Goal: Book appointment/travel/reservation

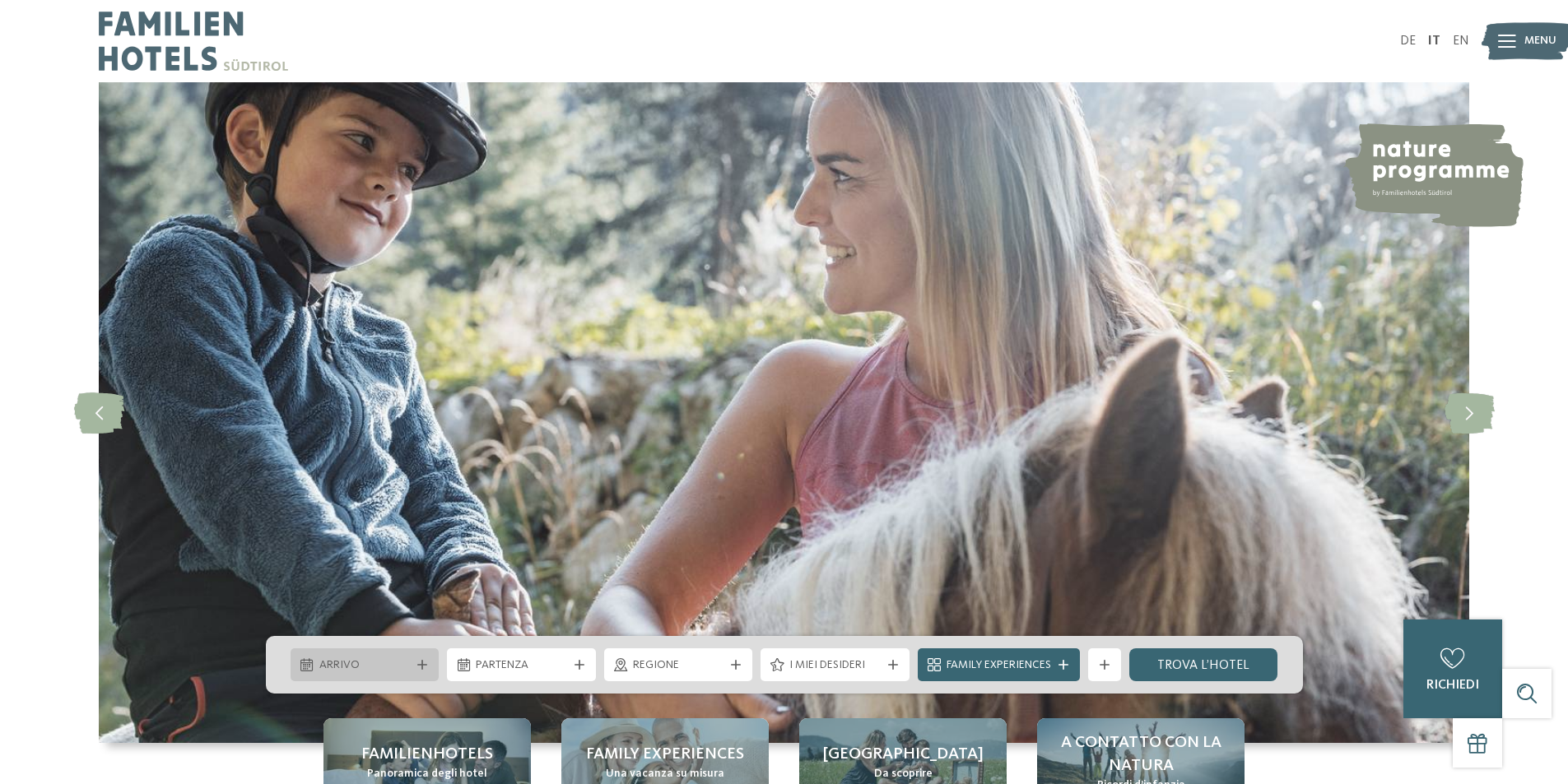
drag, startPoint x: 0, startPoint y: 0, endPoint x: 417, endPoint y: 667, distance: 786.6
click at [418, 667] on icon at bounding box center [422, 665] width 10 height 10
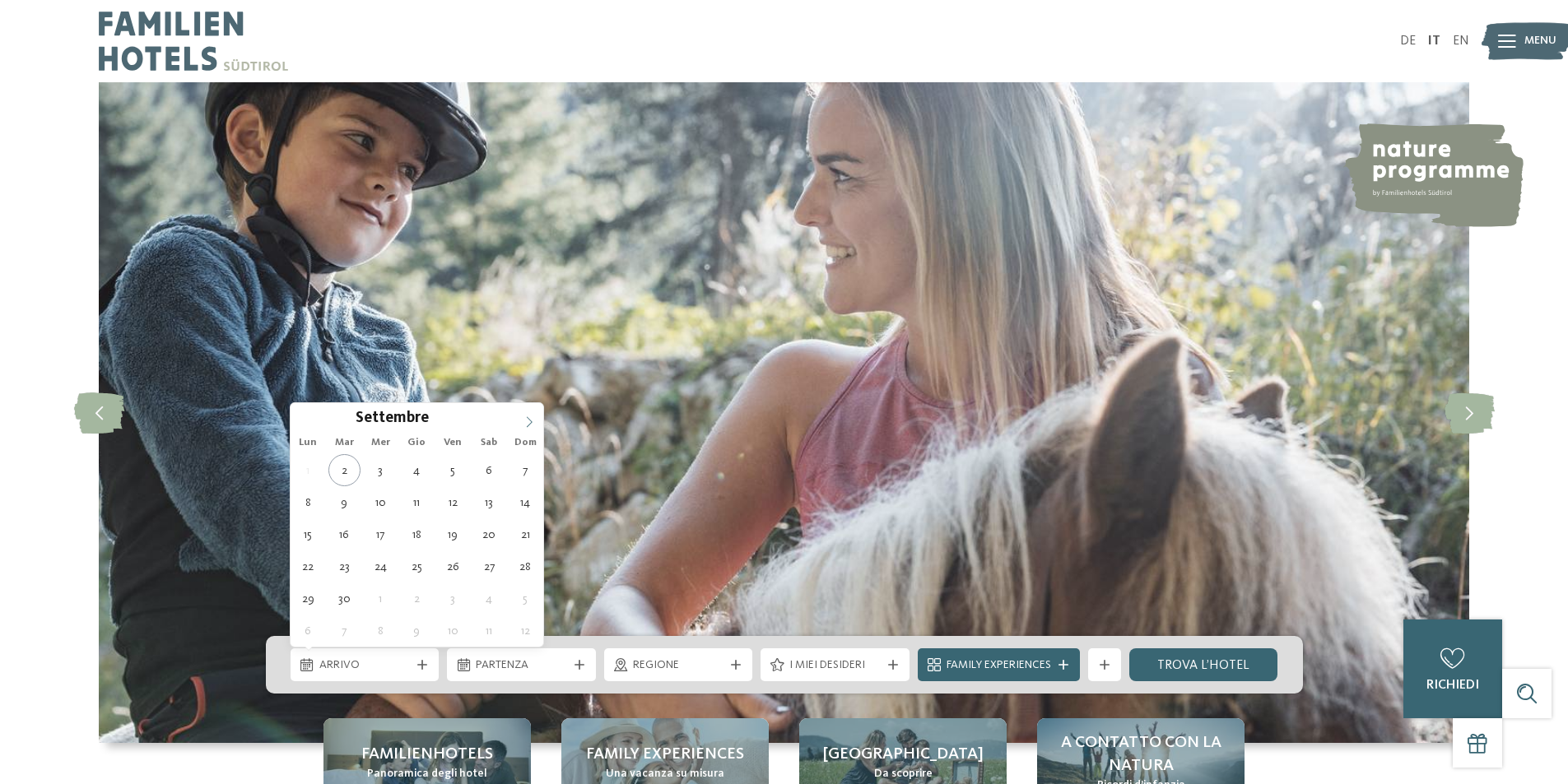
click at [526, 422] on icon at bounding box center [529, 422] width 11 height 11
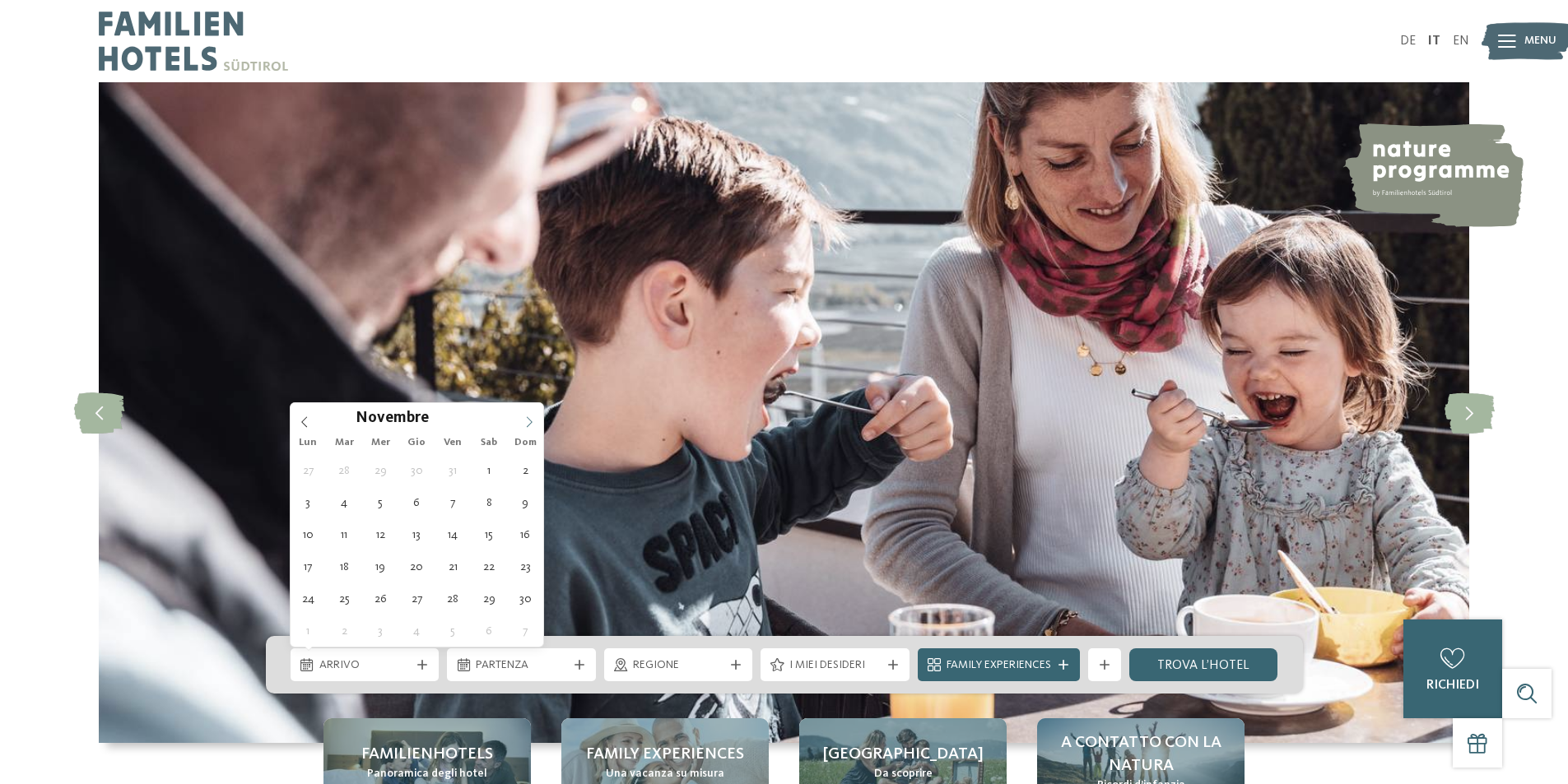
click at [526, 422] on icon at bounding box center [529, 422] width 11 height 11
type div "31.12.2025"
type input "****"
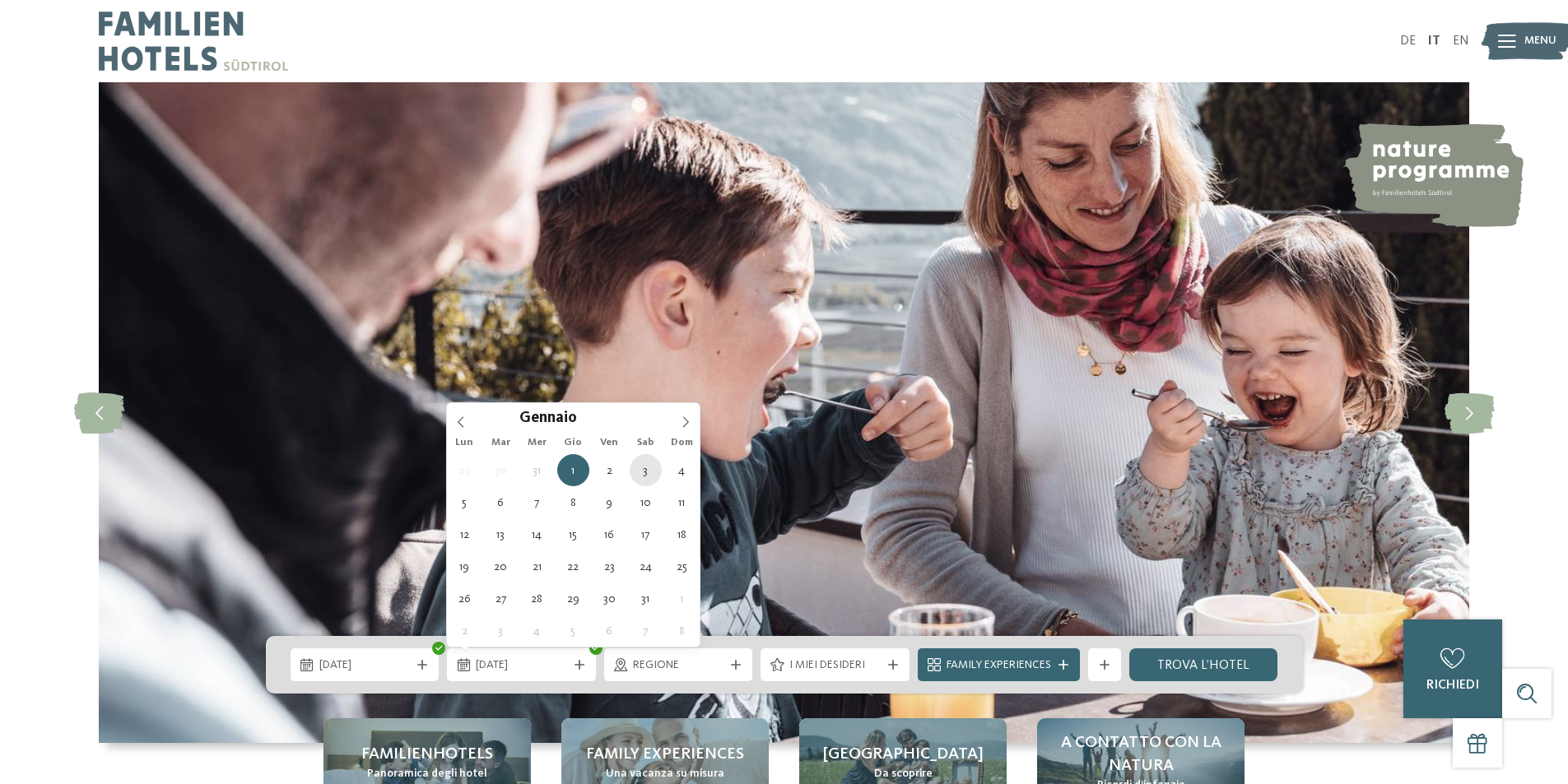
type div "03.01.2026"
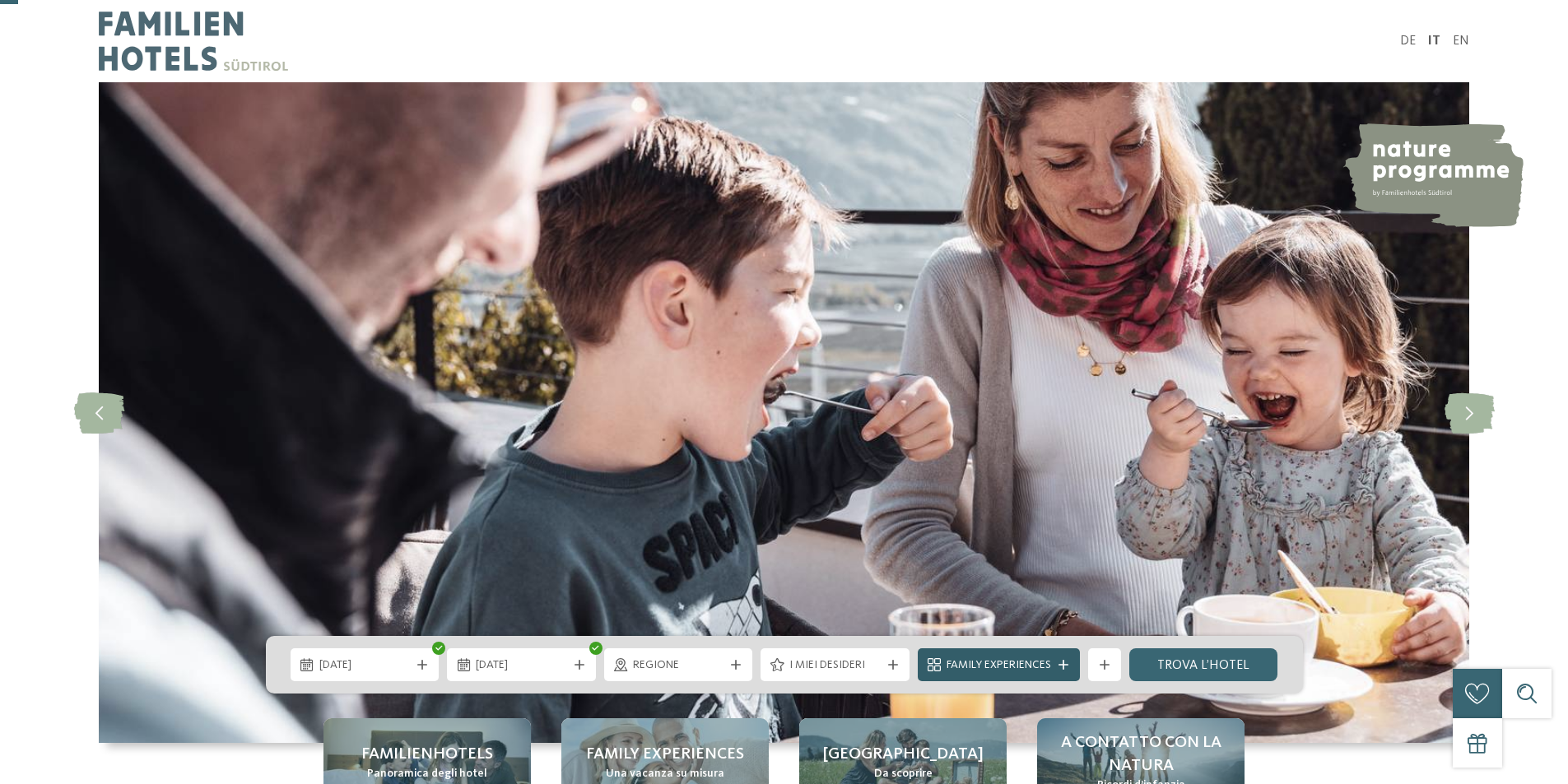
scroll to position [82, 0]
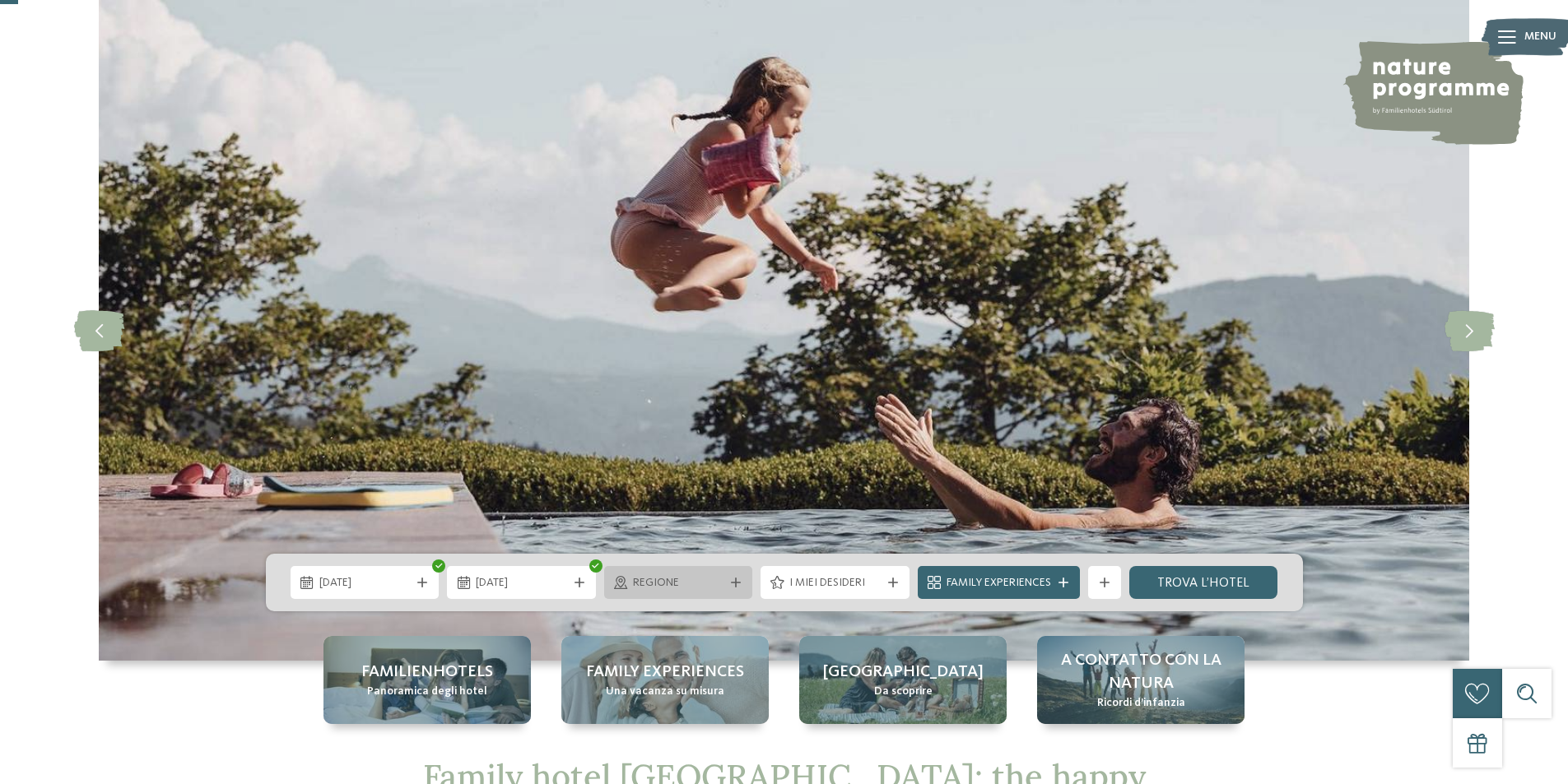
click at [731, 578] on icon at bounding box center [736, 583] width 10 height 10
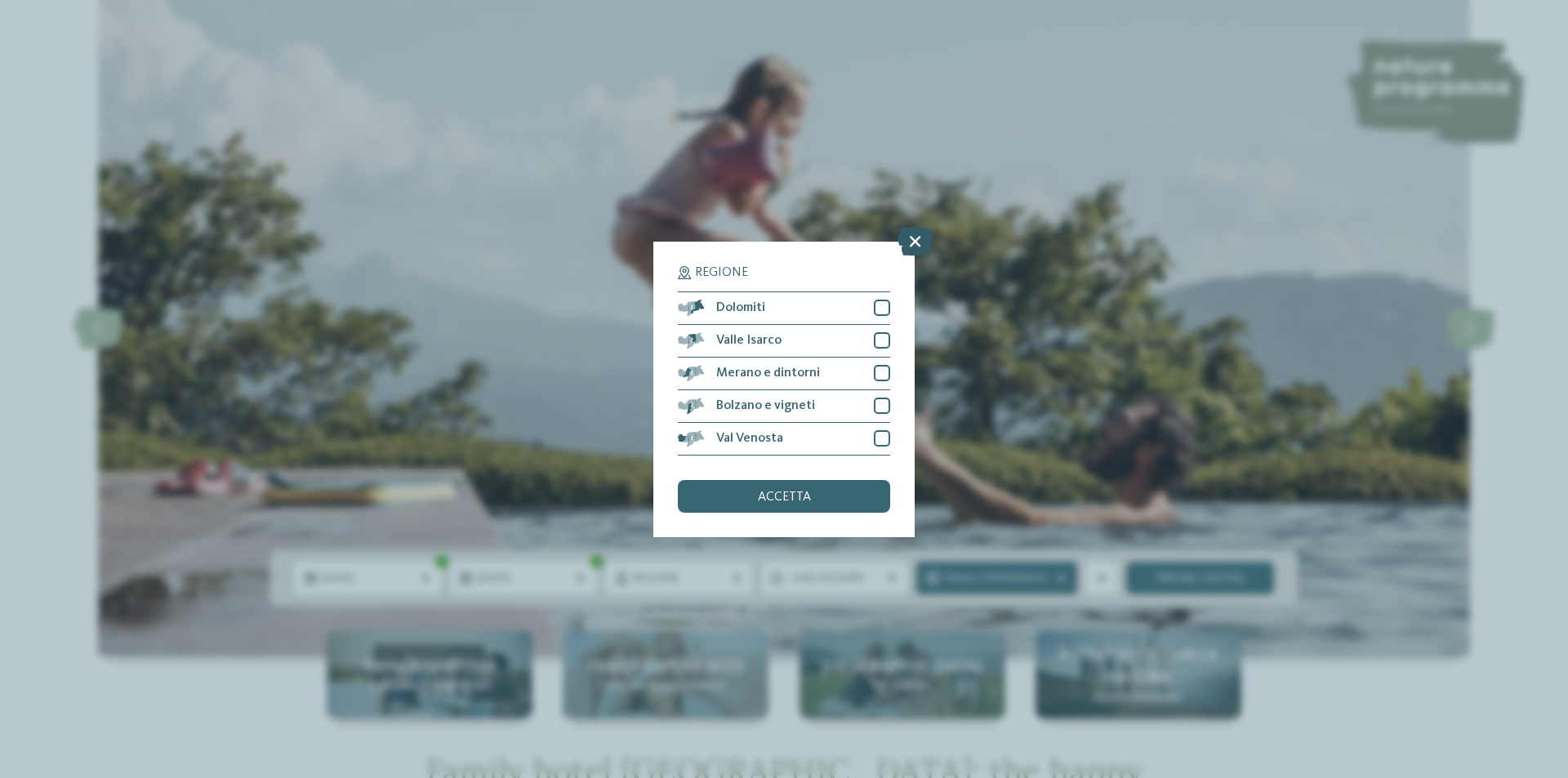
click at [918, 244] on icon at bounding box center [915, 241] width 35 height 28
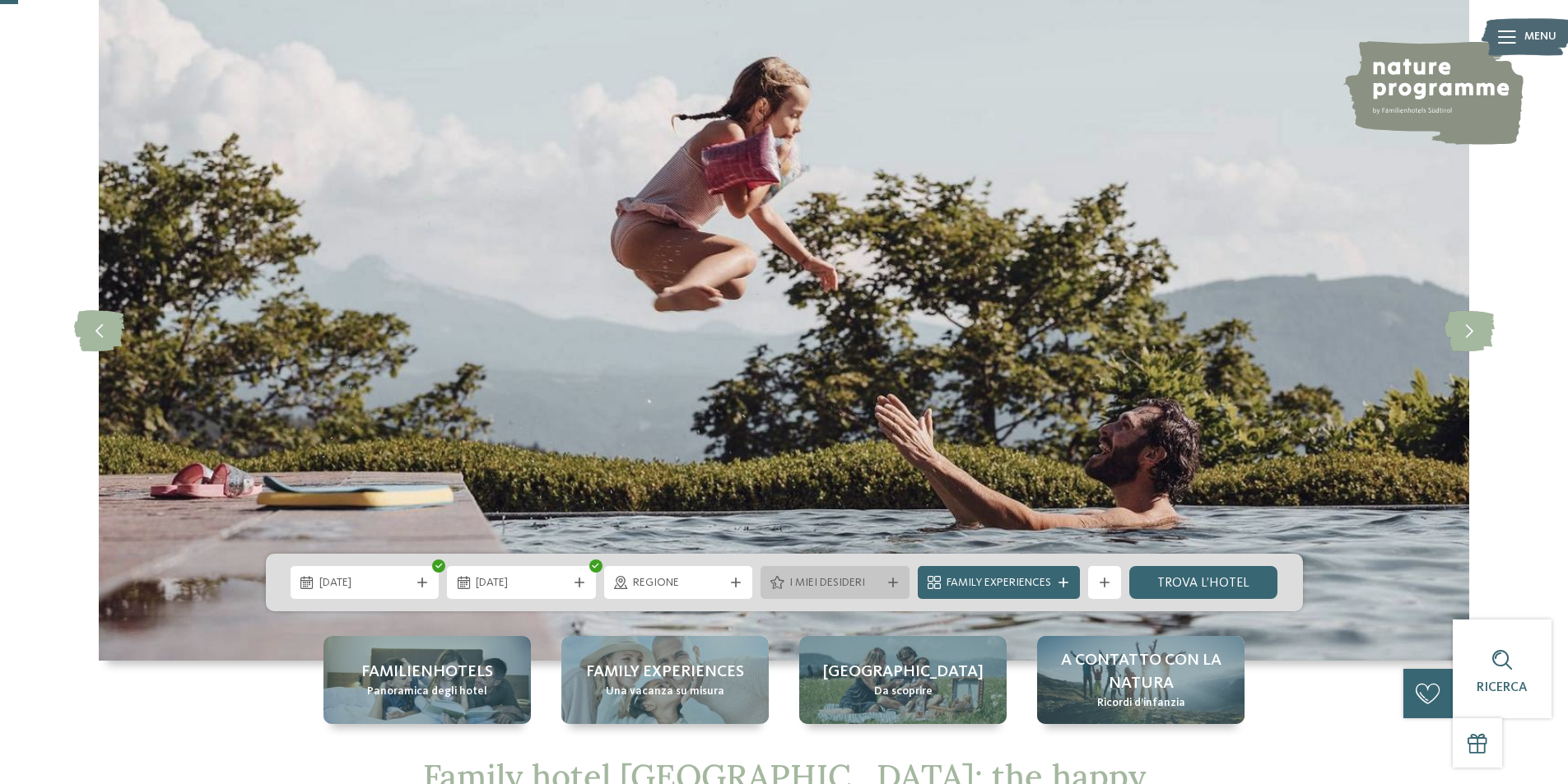
click at [877, 583] on span "I miei desideri" at bounding box center [835, 583] width 92 height 16
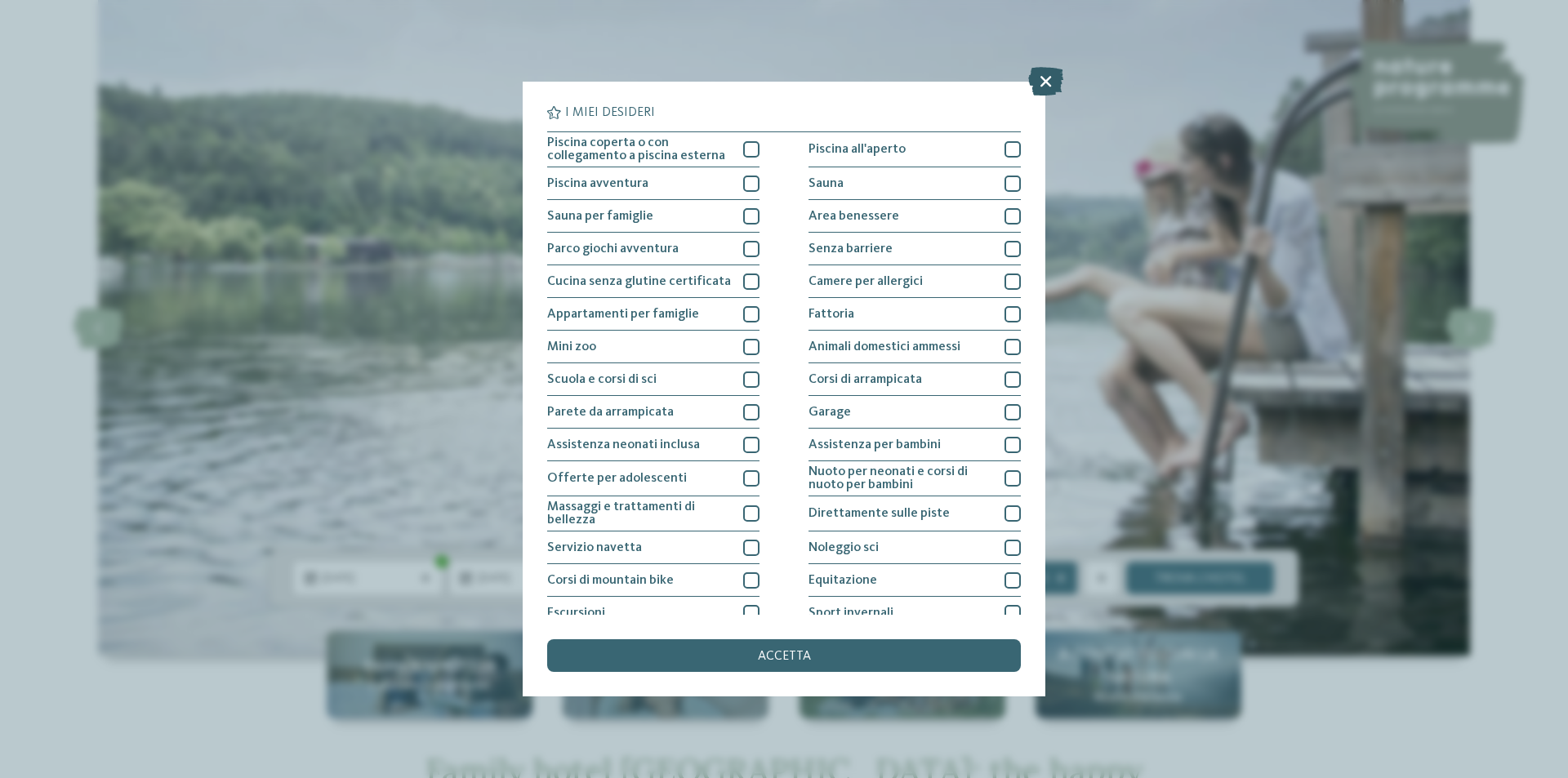
click at [1040, 81] on icon at bounding box center [1045, 81] width 35 height 28
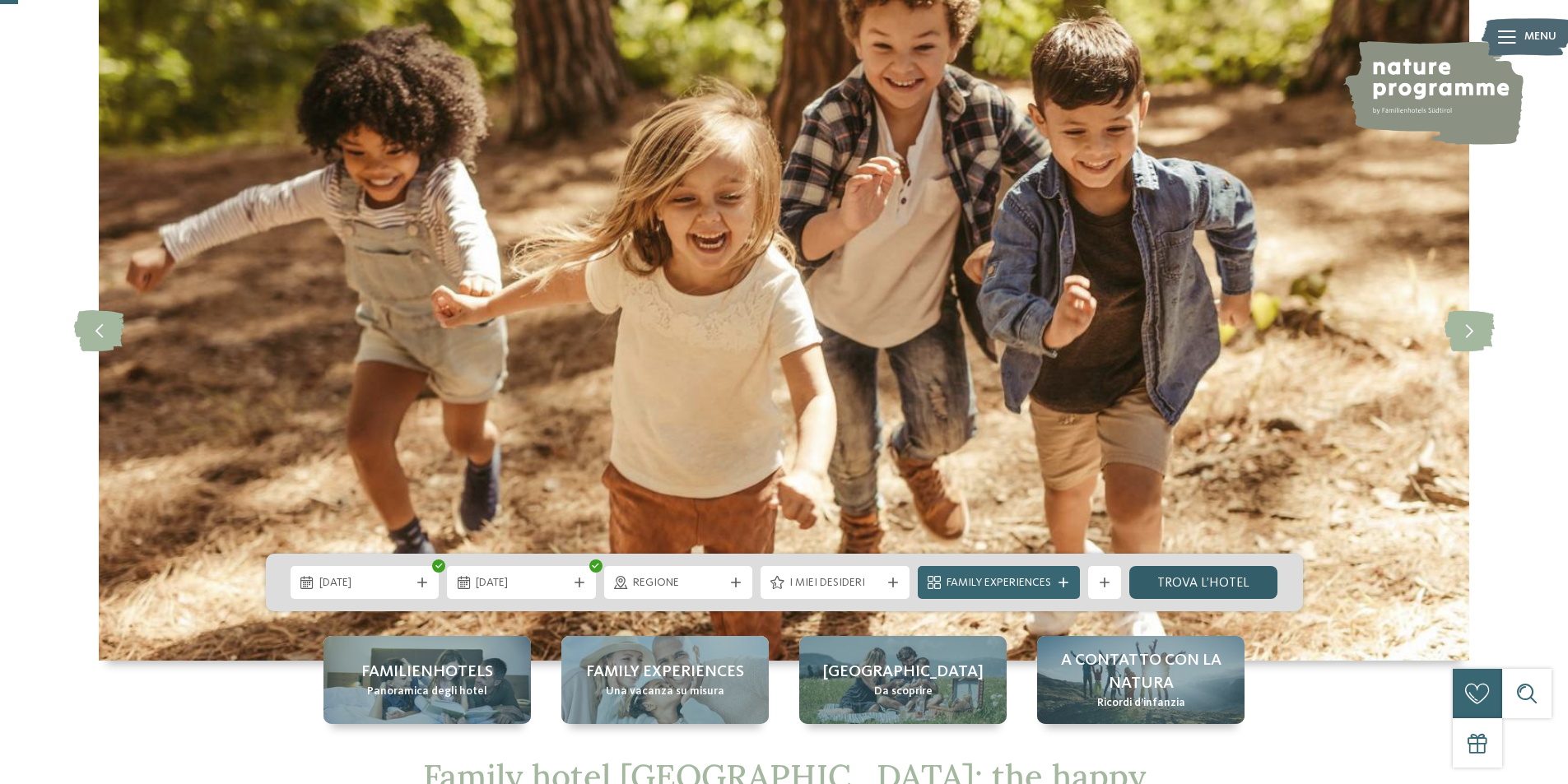
click at [1160, 584] on link "trova l’hotel" at bounding box center [1204, 583] width 149 height 32
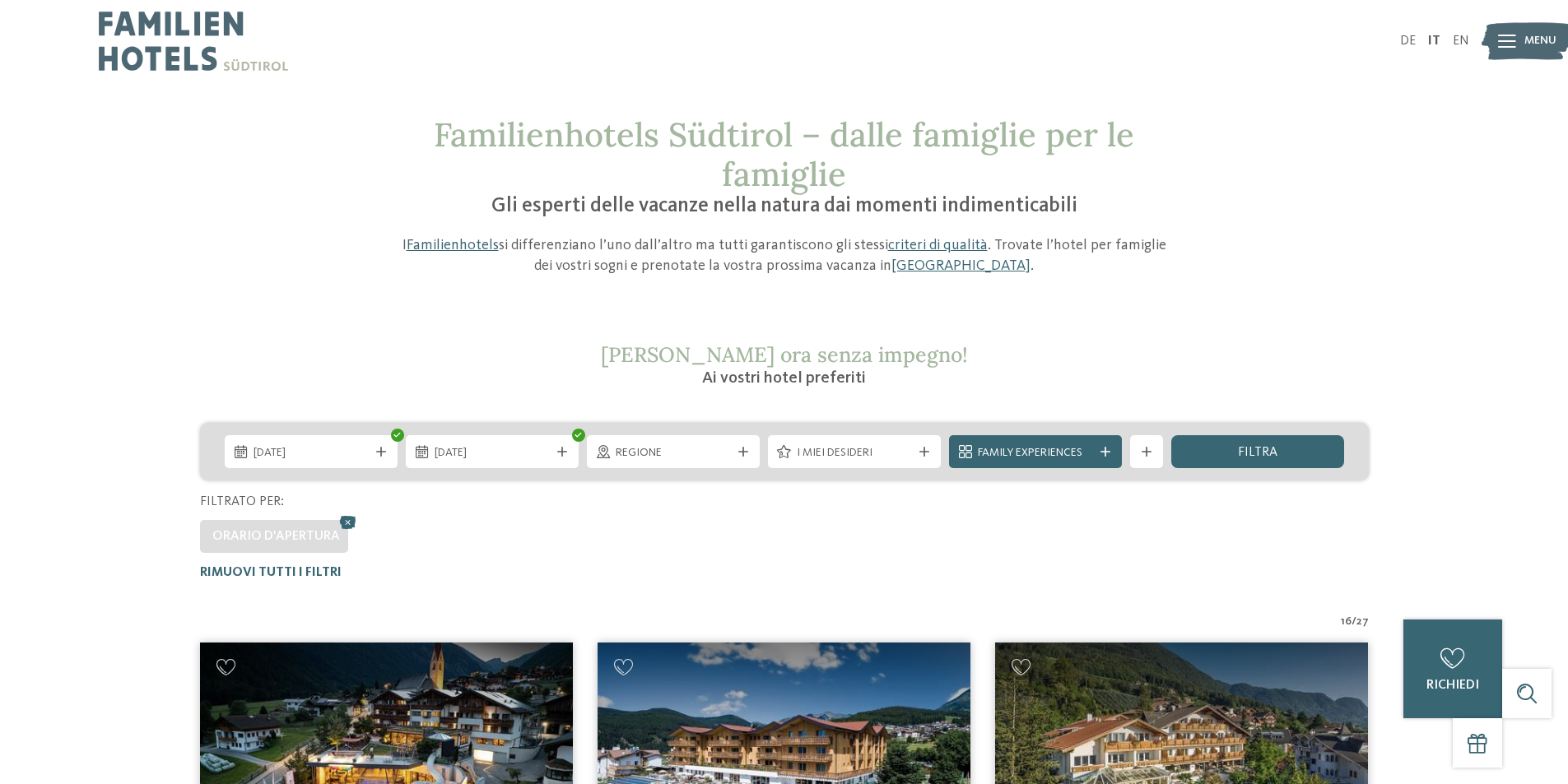
scroll to position [329, 0]
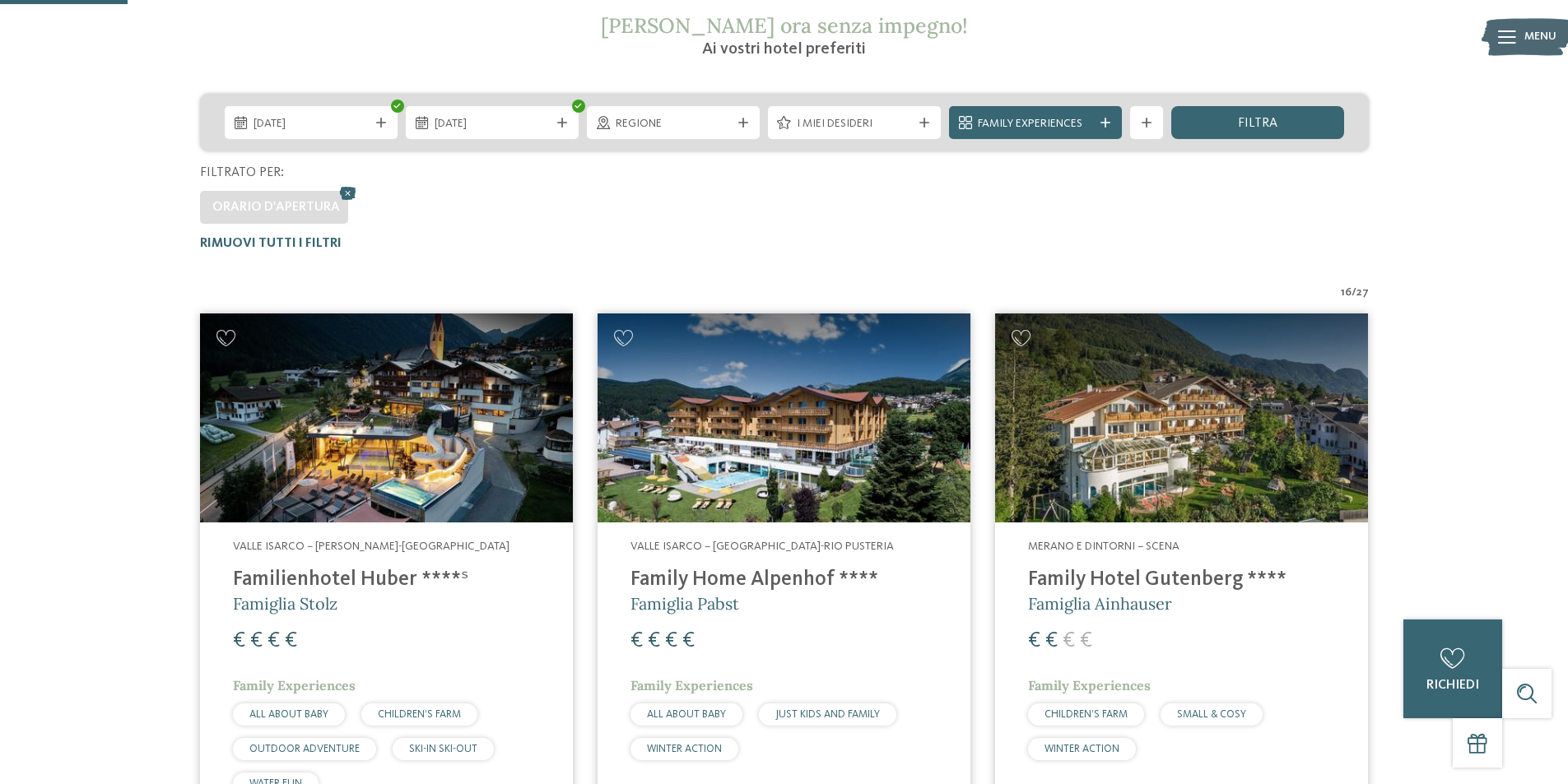
click at [755, 574] on h4 "Family Home Alpenhof ****" at bounding box center [784, 580] width 307 height 25
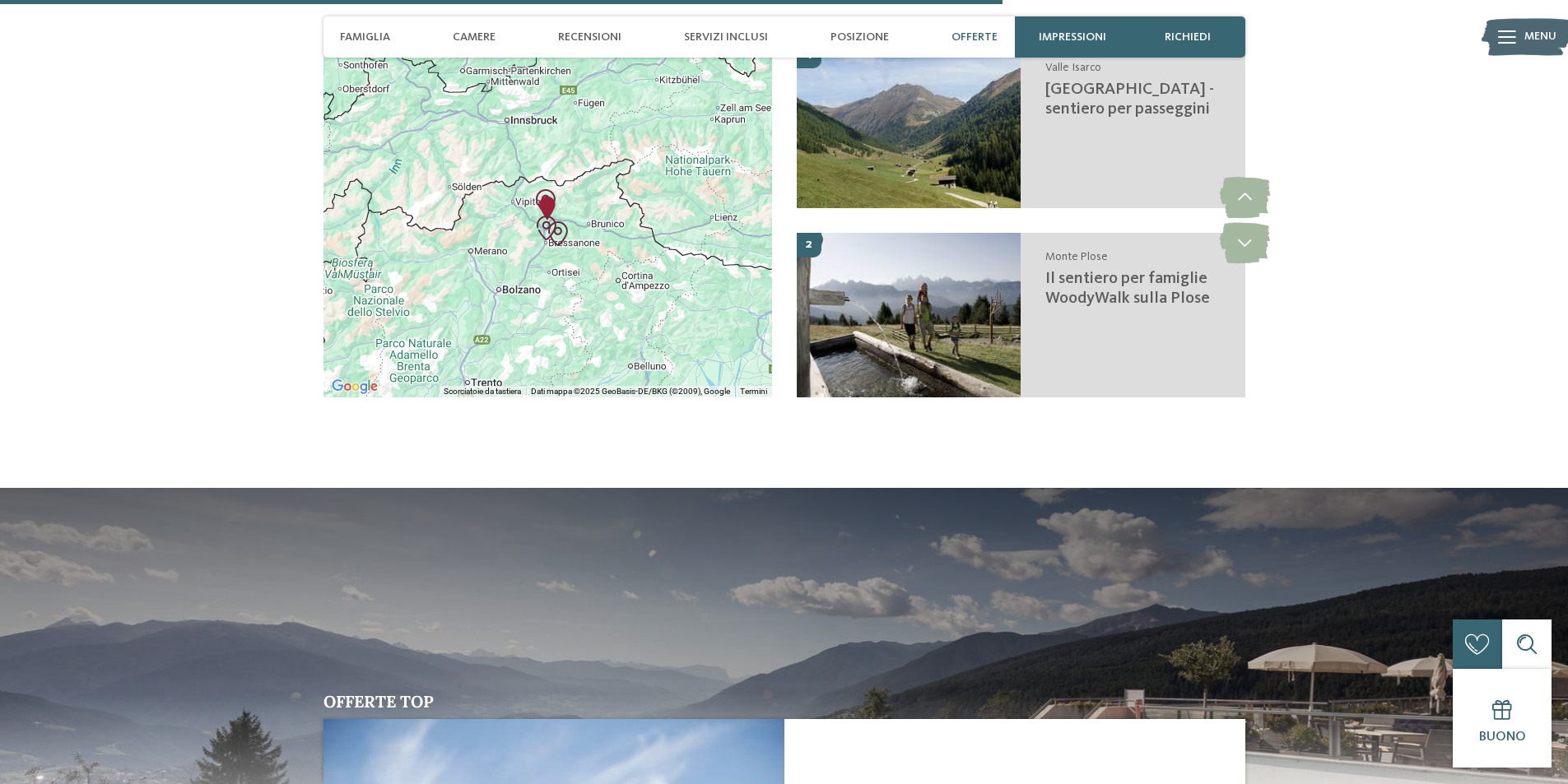
scroll to position [3619, 0]
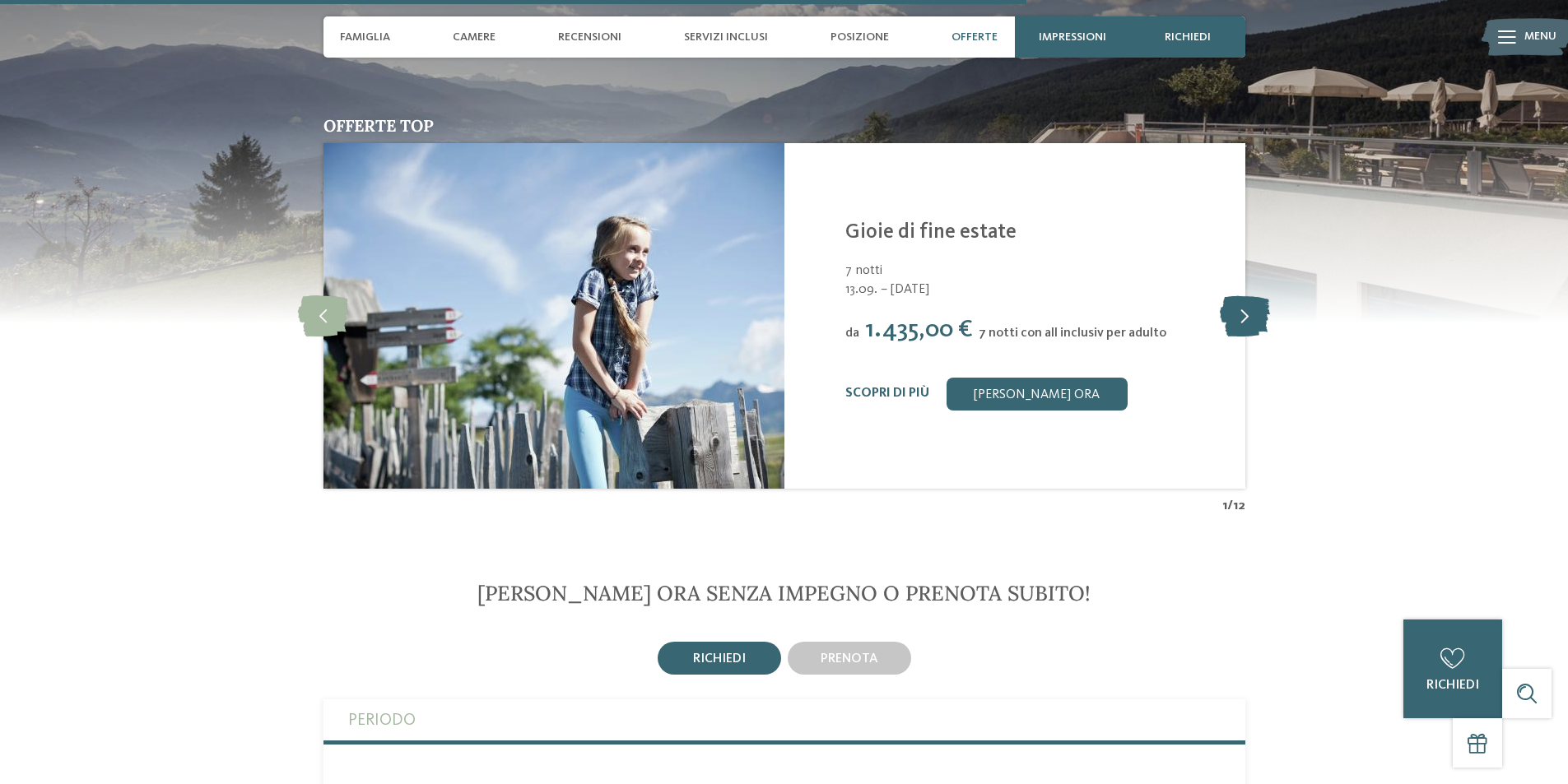
click at [1223, 295] on icon at bounding box center [1245, 315] width 51 height 41
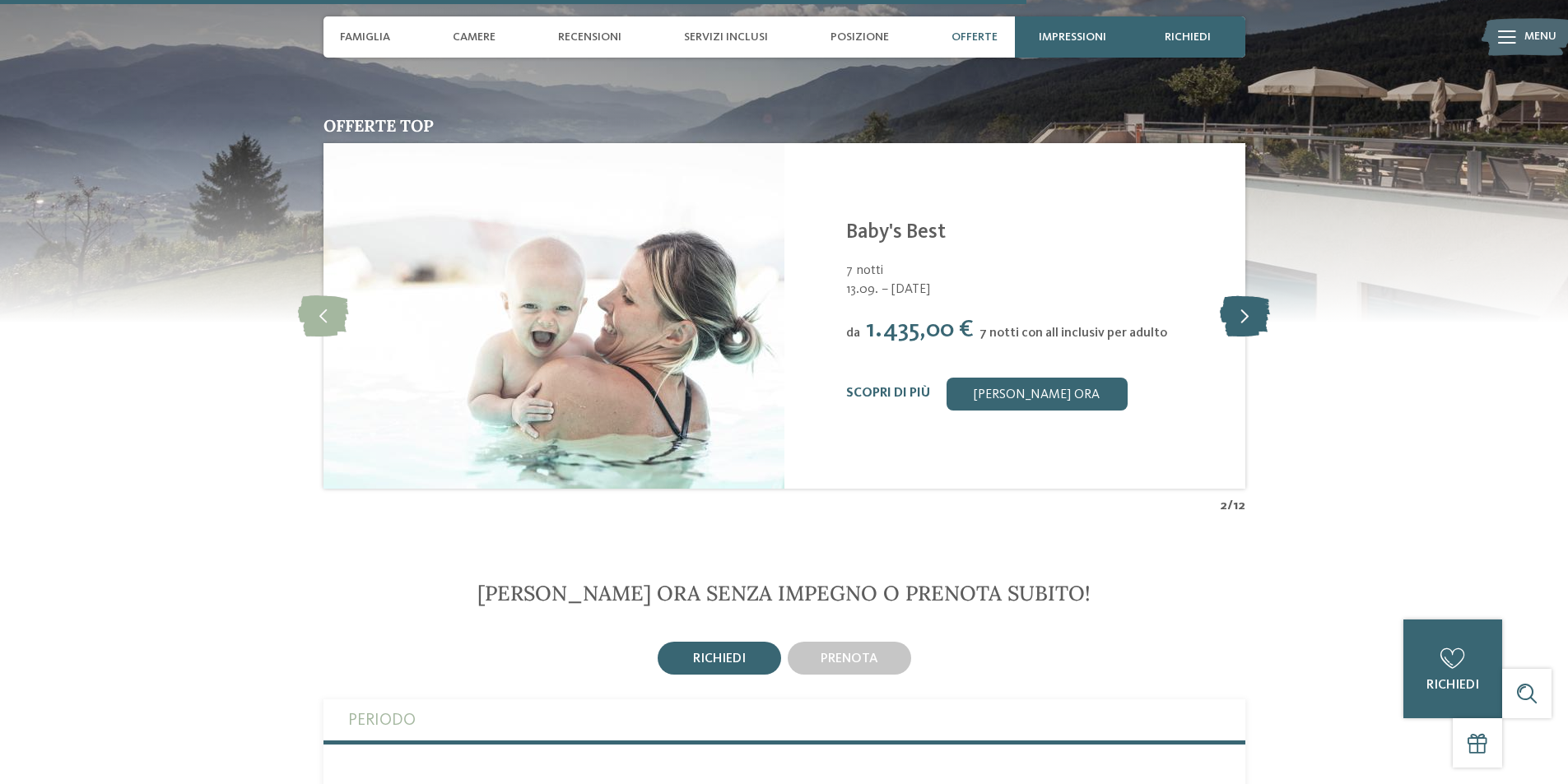
click at [1223, 295] on icon at bounding box center [1245, 315] width 51 height 41
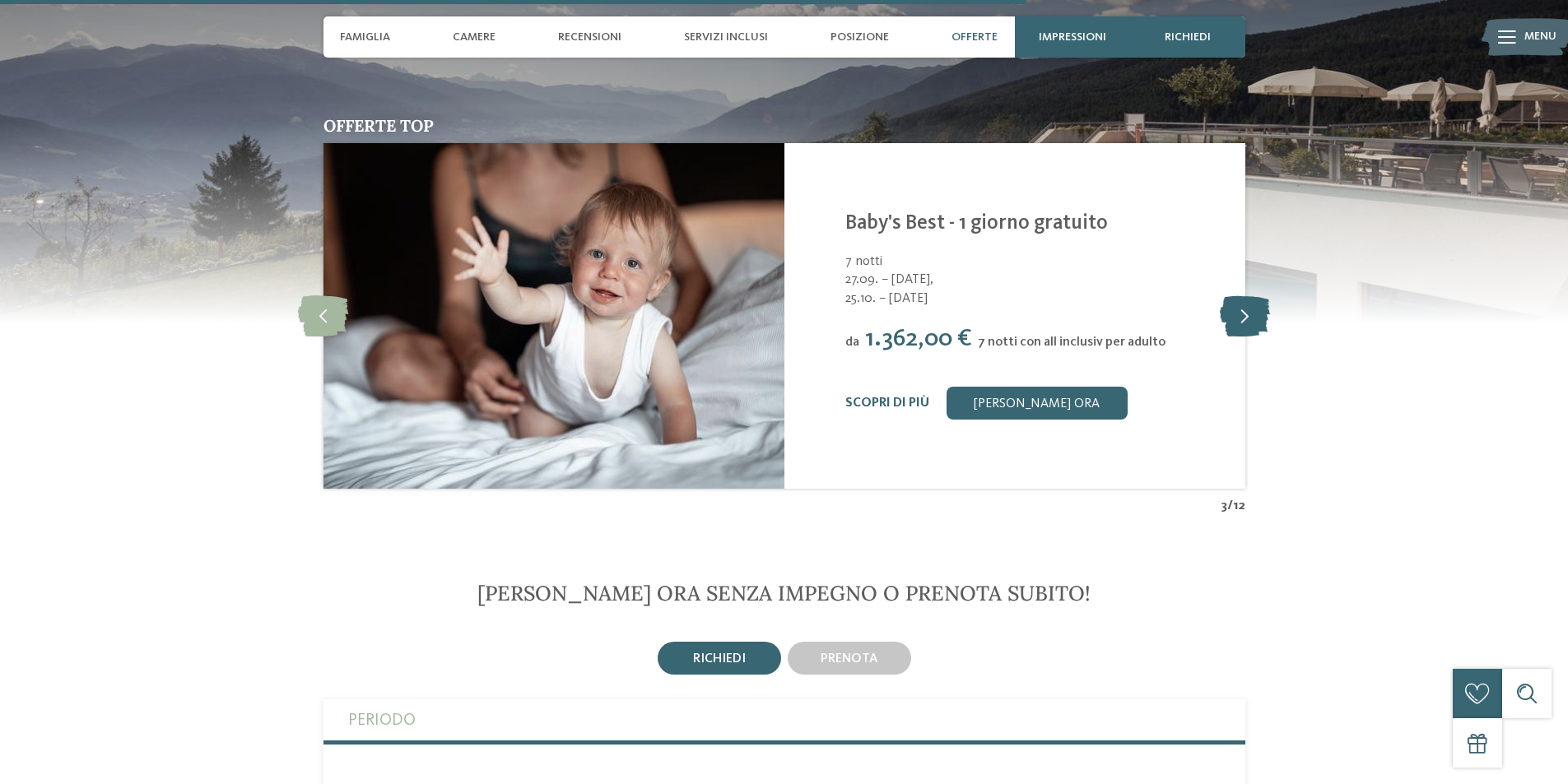
click at [1223, 295] on icon at bounding box center [1245, 315] width 51 height 41
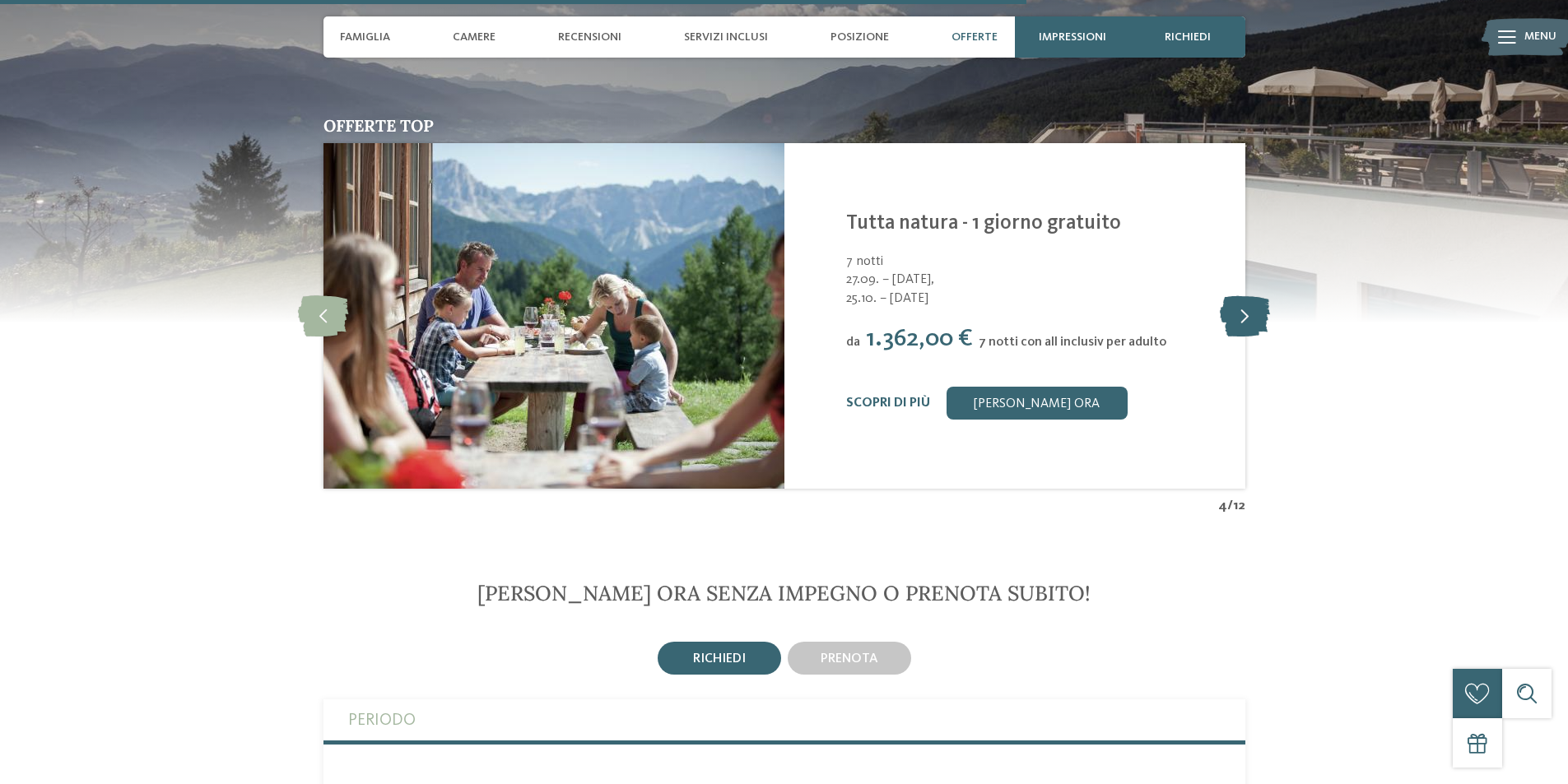
click at [1223, 295] on icon at bounding box center [1245, 315] width 51 height 41
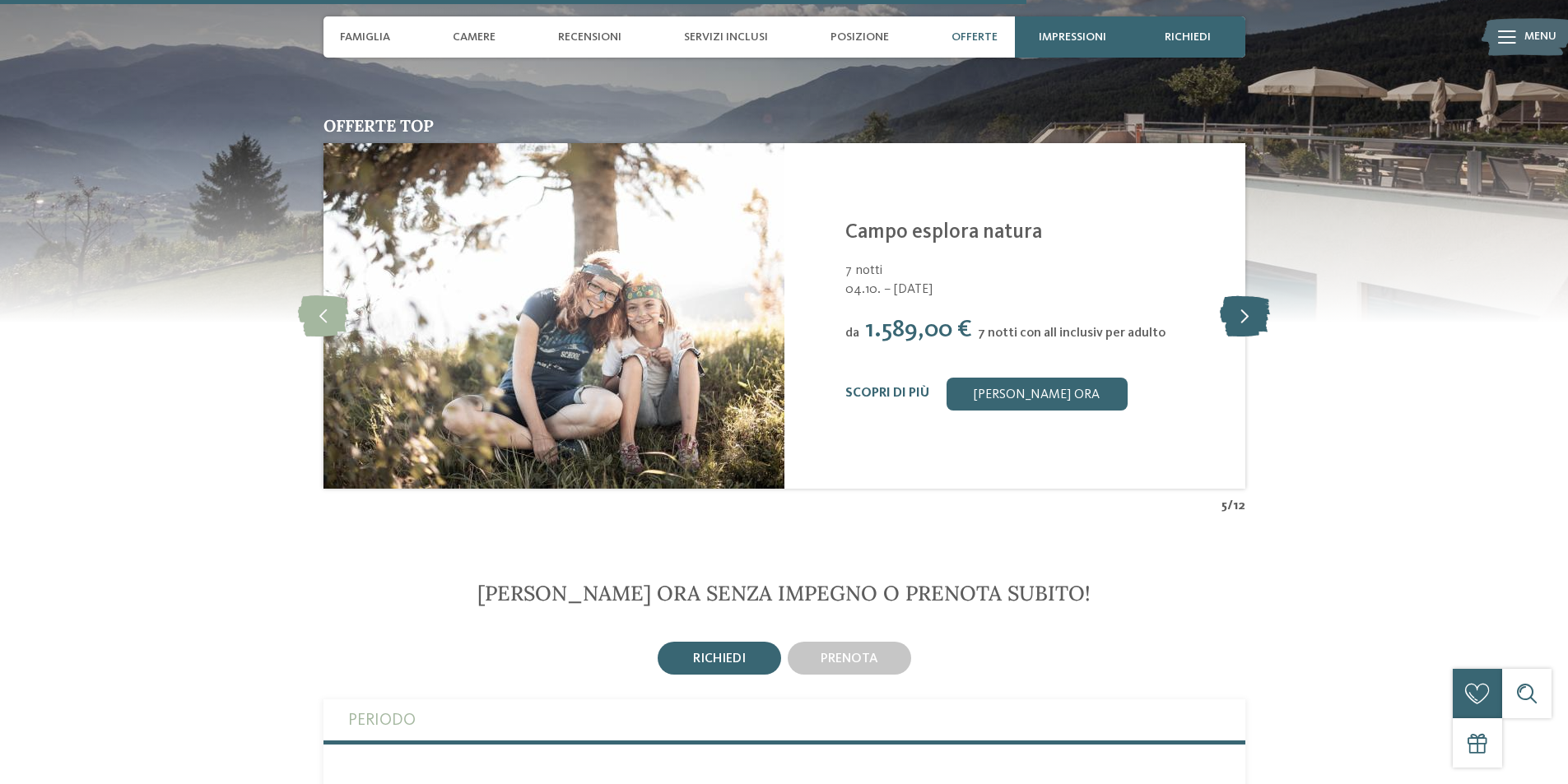
click at [1223, 295] on icon at bounding box center [1245, 315] width 51 height 41
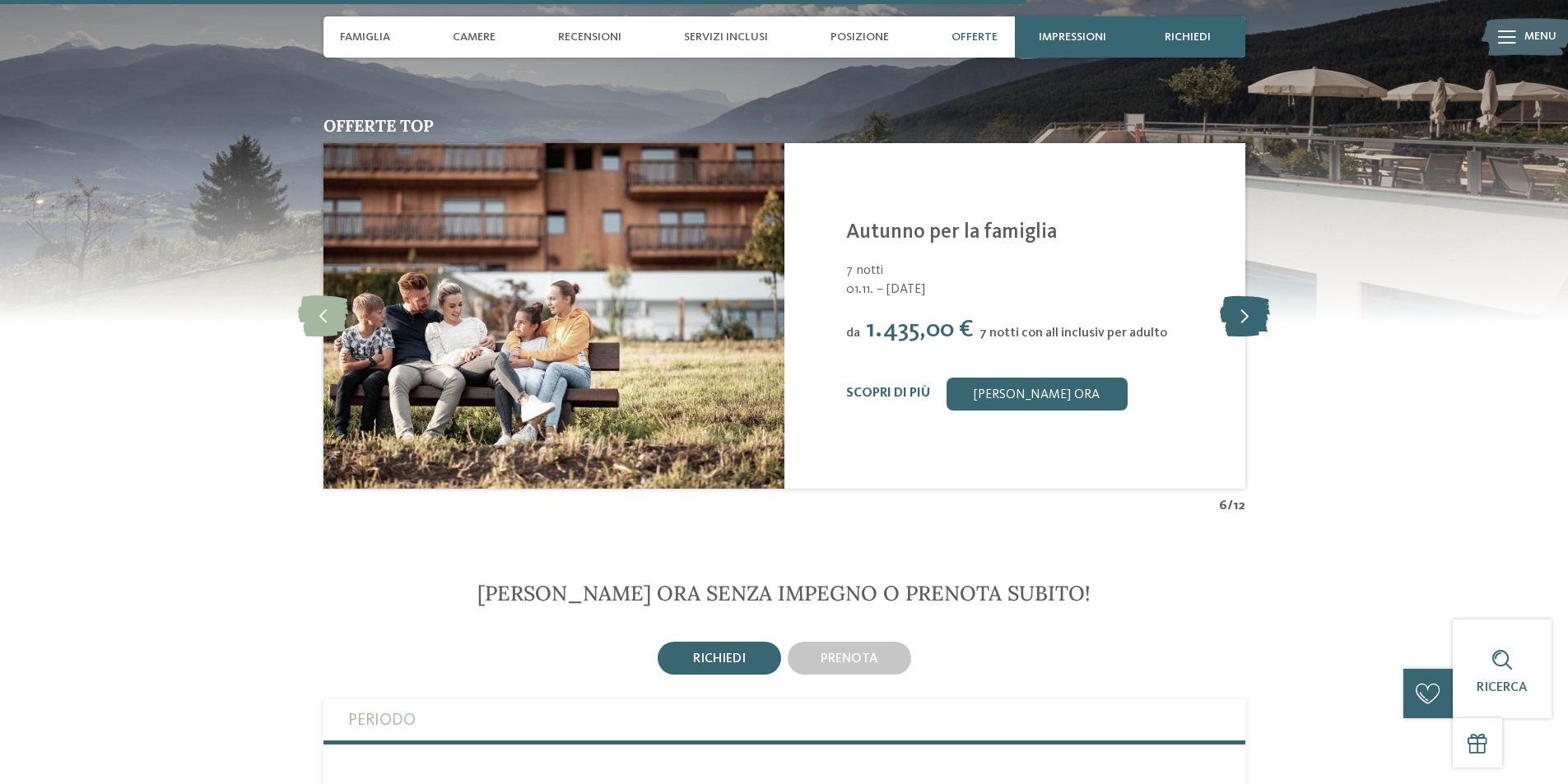
click at [1223, 295] on icon at bounding box center [1245, 315] width 51 height 41
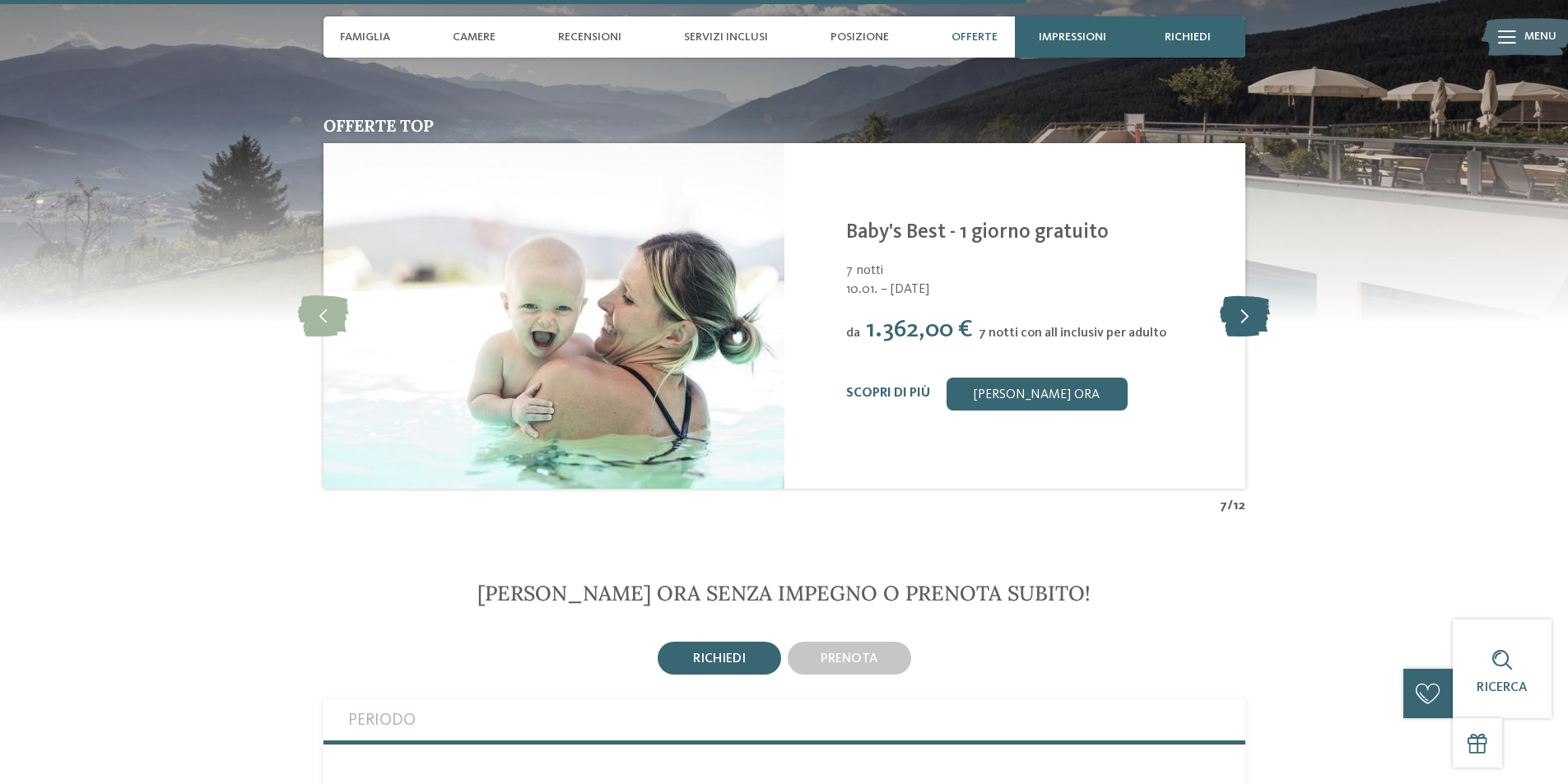
click at [1223, 295] on icon at bounding box center [1245, 315] width 51 height 41
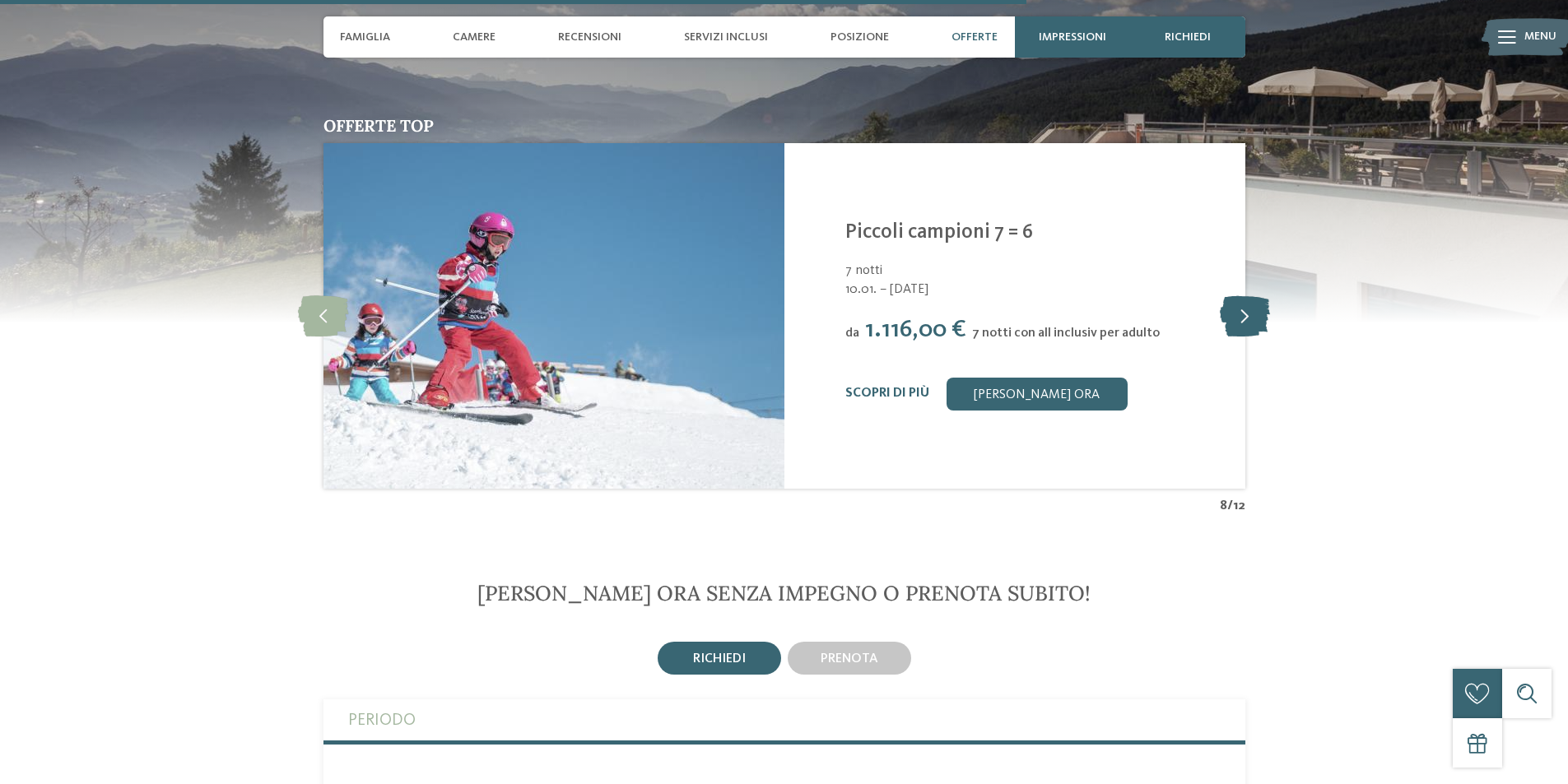
click at [1223, 295] on icon at bounding box center [1245, 315] width 51 height 41
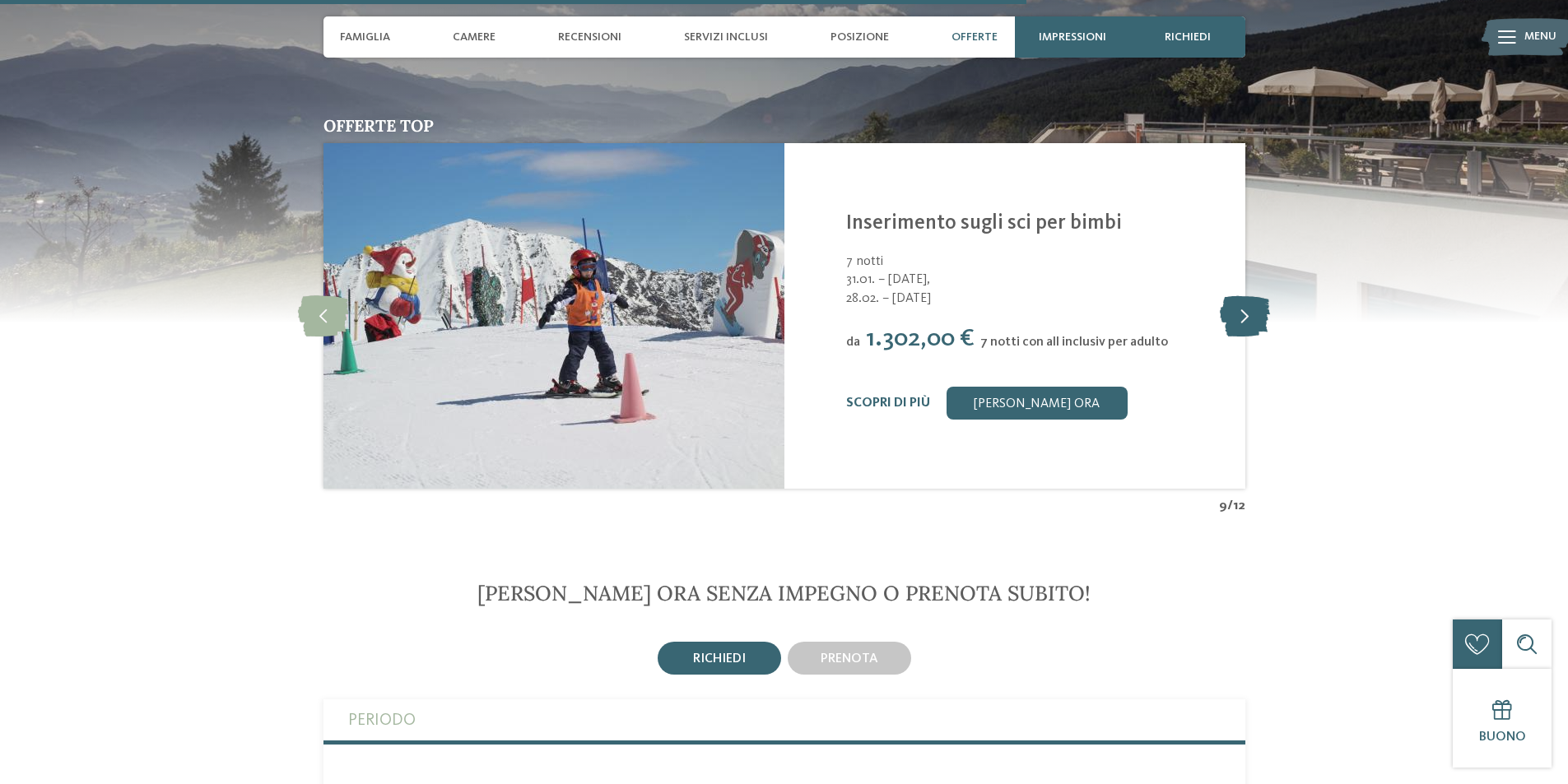
click at [1223, 295] on icon at bounding box center [1245, 315] width 51 height 41
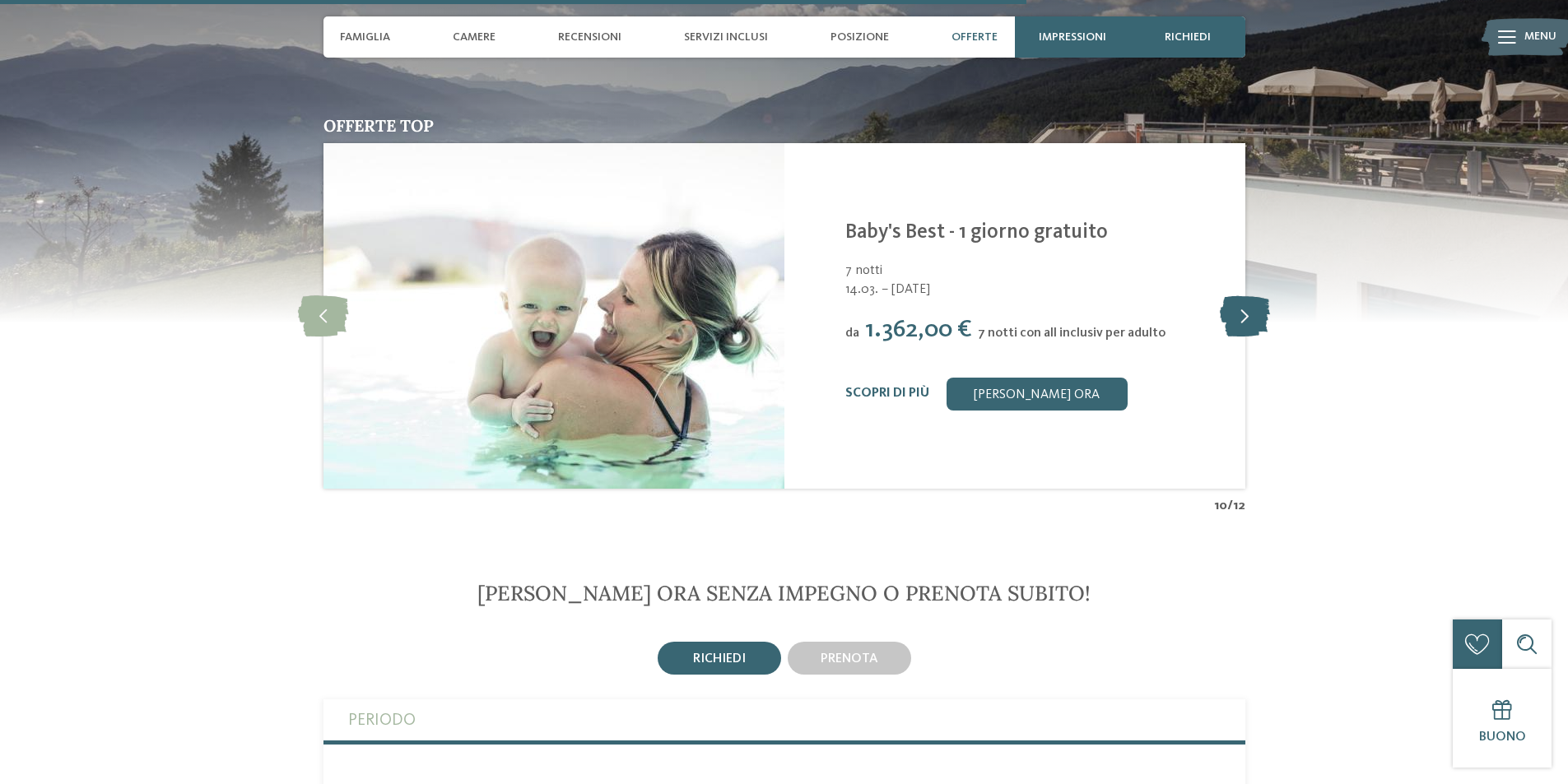
click at [1223, 295] on icon at bounding box center [1245, 315] width 51 height 41
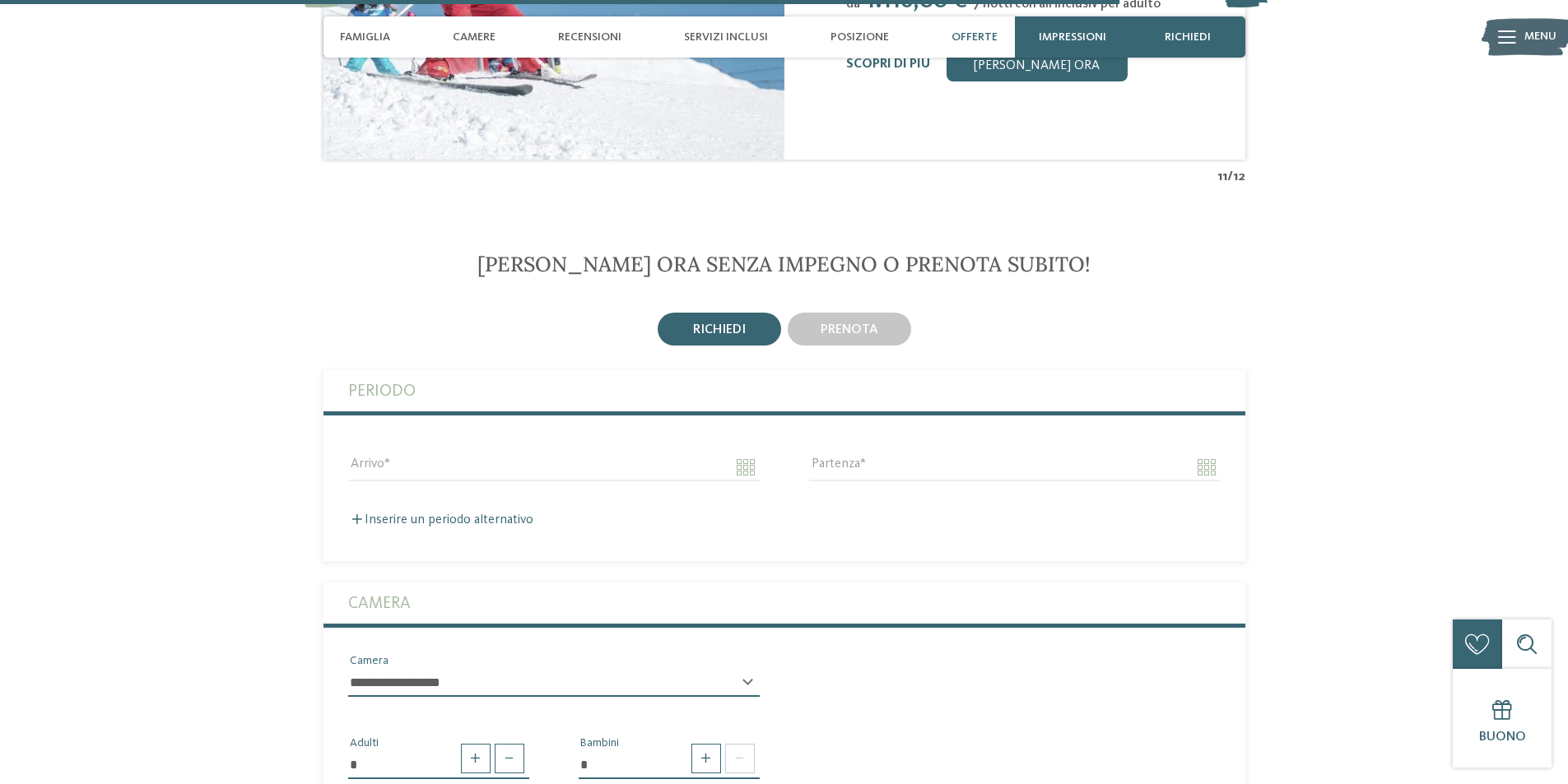
scroll to position [4607, 0]
